Goal: Information Seeking & Learning: Check status

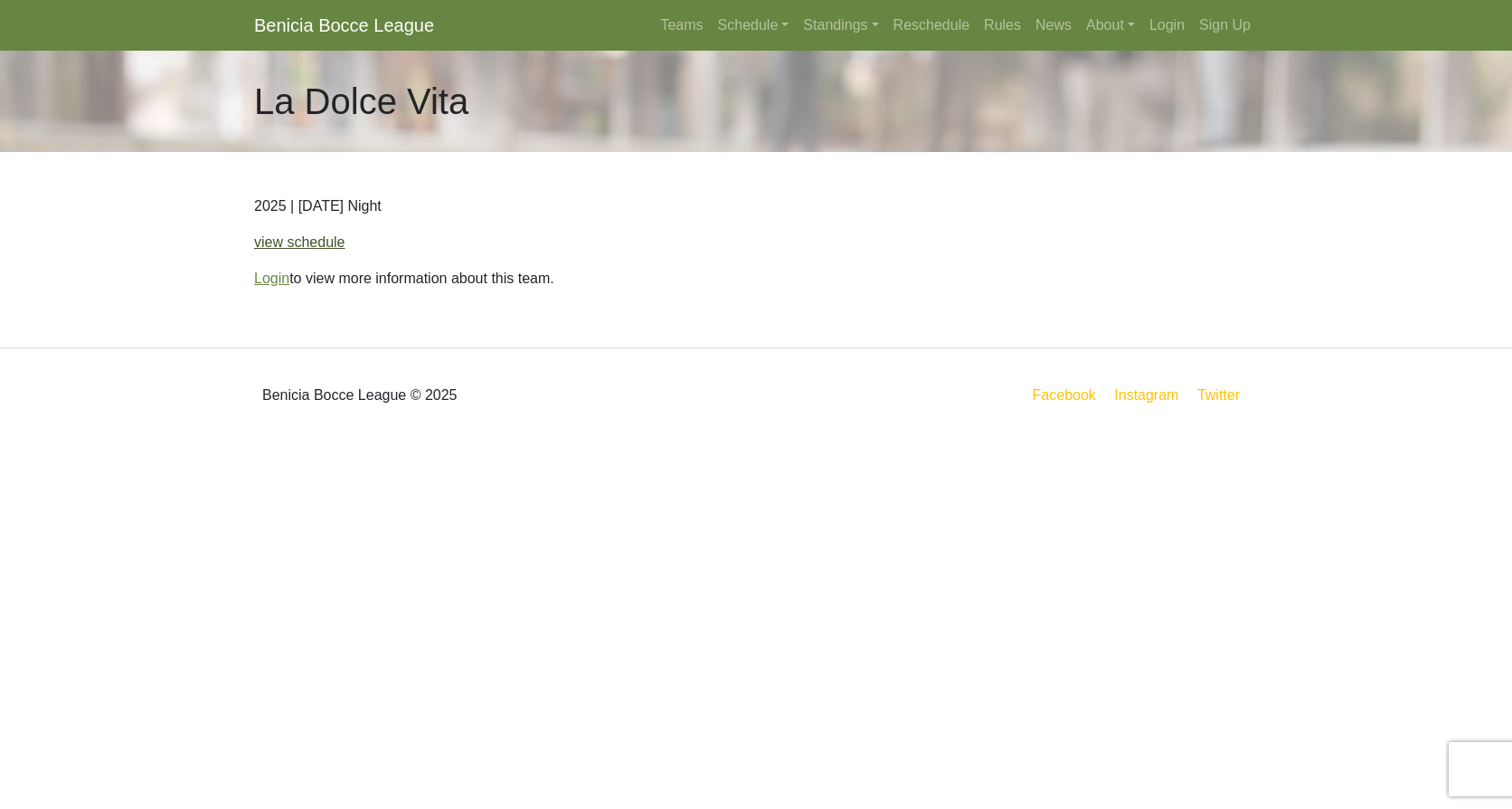
click at [310, 247] on link "view schedule" at bounding box center [300, 241] width 91 height 16
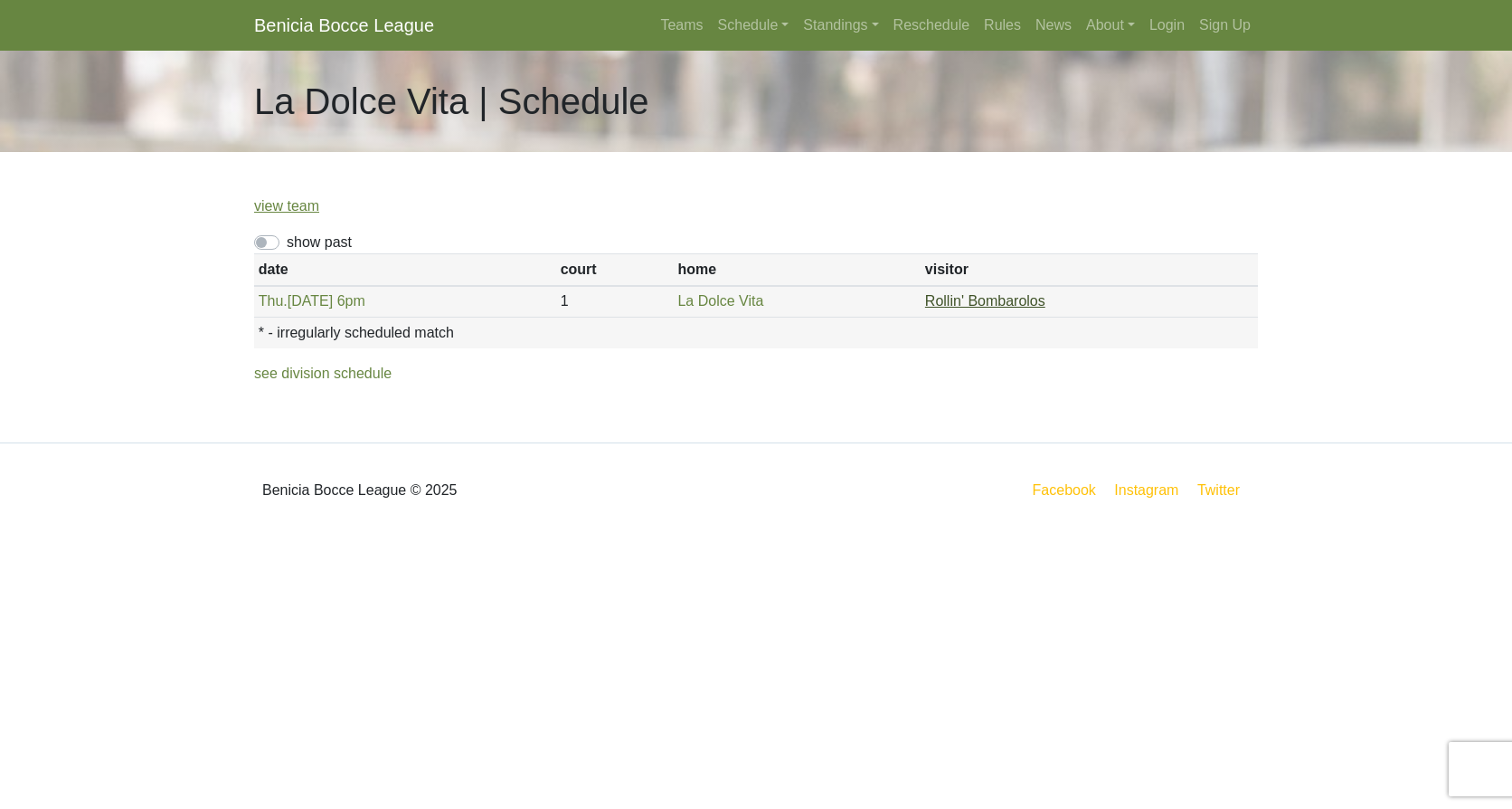
click at [948, 296] on link "Rollin' Bombarolos" at bounding box center [985, 301] width 121 height 16
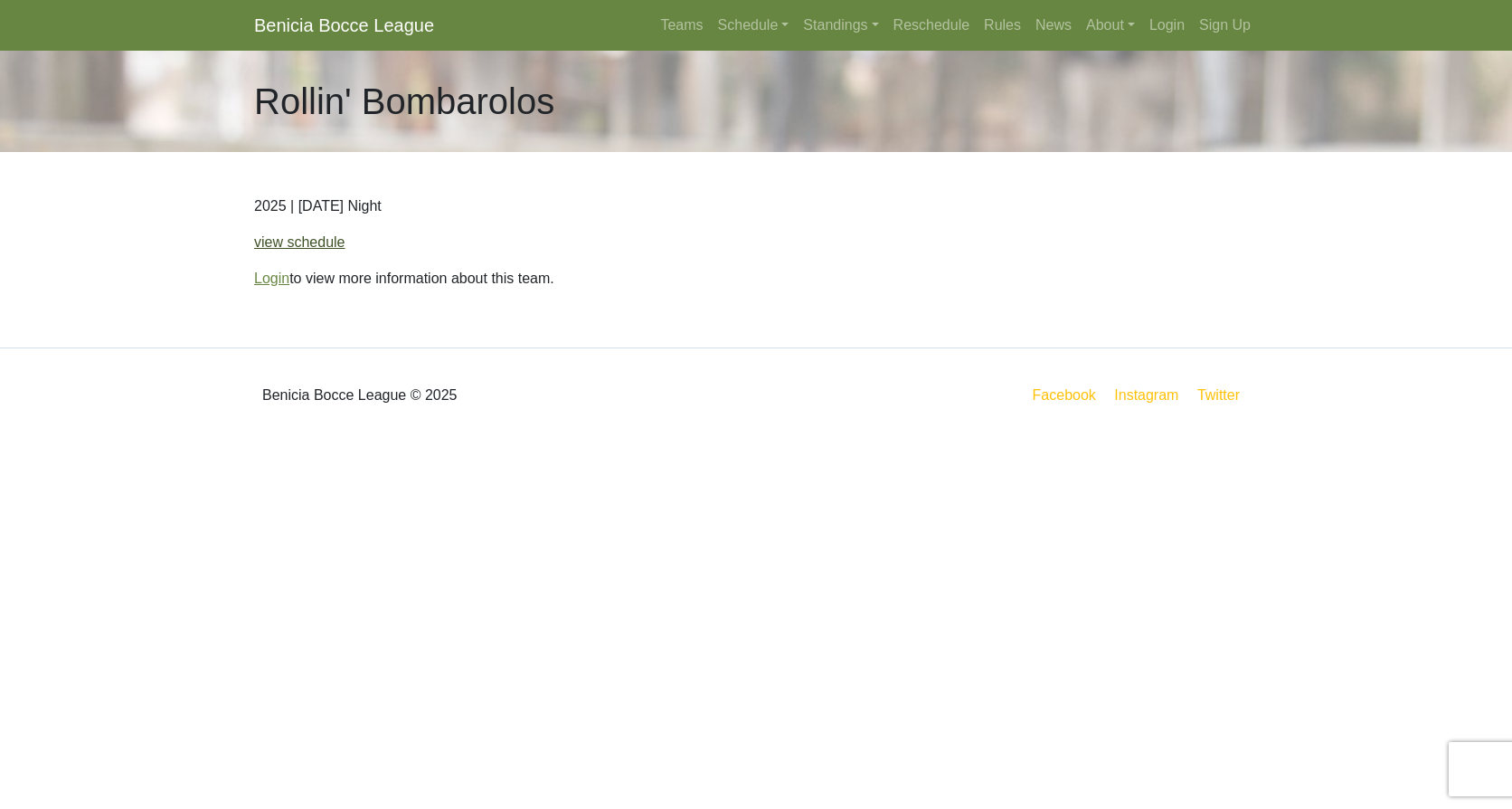
click at [278, 248] on link "view schedule" at bounding box center [300, 241] width 91 height 16
